Goal: Information Seeking & Learning: Learn about a topic

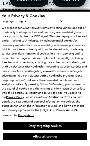
click at [33, 135] on button "Allow all cookies" at bounding box center [45, 137] width 85 height 8
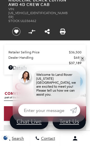
scroll to position [135, 0]
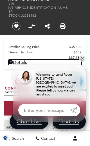
click at [19, 63] on link "Details Pre-Owned 2023 Honda Ridgeline Black Edition AWD 4D Crew Cab" at bounding box center [44, 62] width 73 height 5
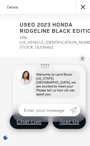
scroll to position [115, 0]
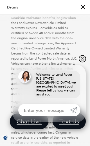
click at [81, 62] on link "✕" at bounding box center [82, 58] width 7 height 7
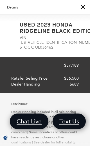
scroll to position [0, 0]
click at [11, 36] on img at bounding box center [11, 36] width 0 height 0
click at [47, 34] on h2 "Used 2023 Honda Ridgeline Black Edition" at bounding box center [58, 27] width 77 height 12
click at [49, 34] on h2 "Used 2023 Honda Ridgeline Black Edition" at bounding box center [58, 27] width 77 height 12
click at [8, 7] on div "Details" at bounding box center [45, 7] width 90 height 14
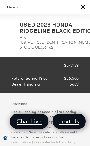
click at [10, 4] on div "Details" at bounding box center [45, 7] width 90 height 14
click at [7, 7] on div "Details" at bounding box center [45, 7] width 90 height 14
click at [80, 8] on button "close" at bounding box center [83, 7] width 14 height 14
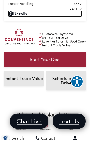
scroll to position [170, 0]
